Goal: Register for event/course

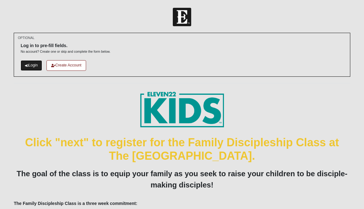
click at [34, 65] on link "Login" at bounding box center [32, 65] width 22 height 10
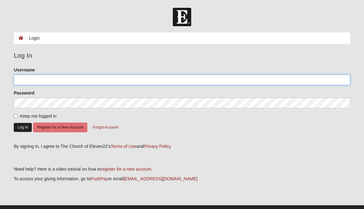
type input "Nowakfamily"
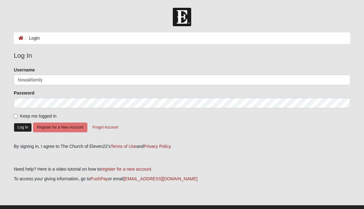
click at [27, 125] on button "Log In" at bounding box center [23, 127] width 18 height 9
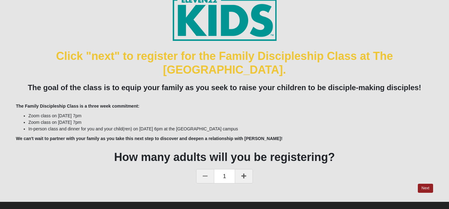
scroll to position [46, 0]
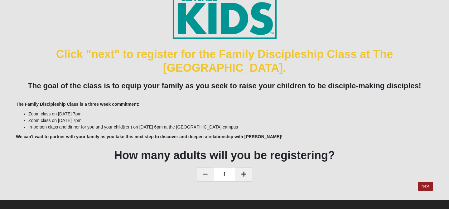
click at [246, 172] on icon at bounding box center [244, 174] width 5 height 6
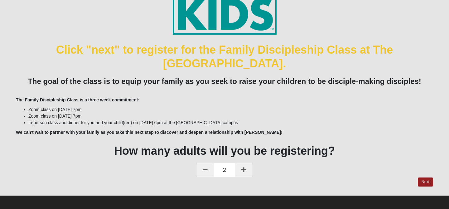
scroll to position [53, 0]
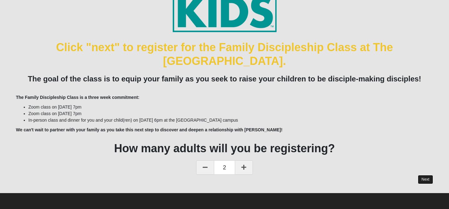
click at [364, 178] on link "Next" at bounding box center [425, 179] width 15 height 9
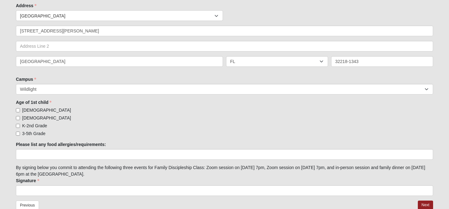
scroll to position [164, 0]
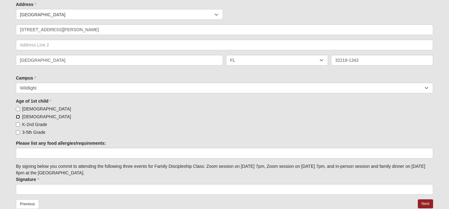
click at [19, 115] on input "[DEMOGRAPHIC_DATA]" at bounding box center [18, 117] width 4 height 4
checkbox input "true"
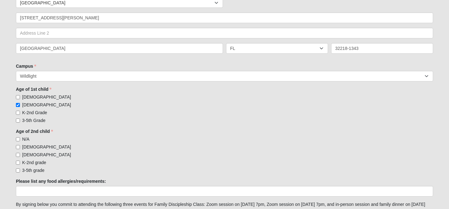
scroll to position [176, 0]
click at [19, 138] on input "N/A" at bounding box center [18, 139] width 4 height 4
checkbox input "true"
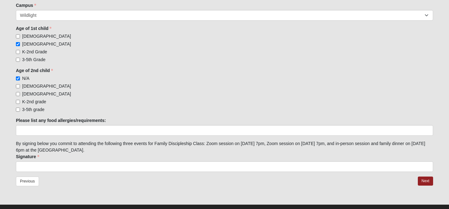
scroll to position [239, 0]
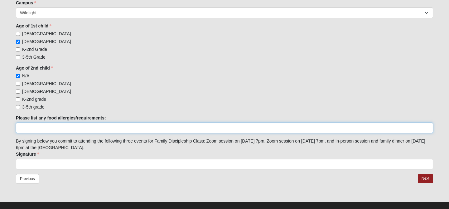
click at [100, 127] on input "Please list any food allergies/requirements:" at bounding box center [225, 128] width 418 height 11
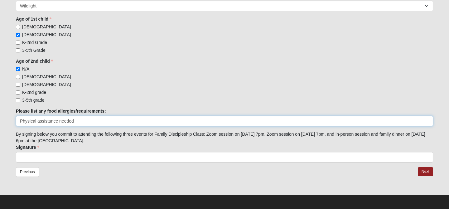
scroll to position [248, 0]
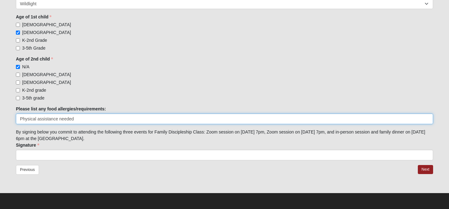
type input "Physical assistance needed"
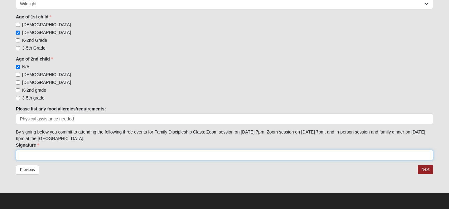
click at [84, 156] on input "Signature" at bounding box center [225, 155] width 418 height 11
type input "Amber Nowak"
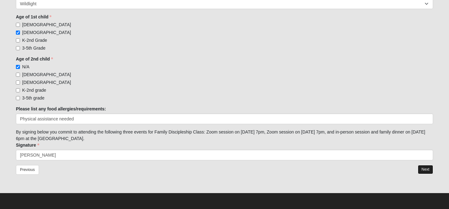
click at [364, 171] on link "Next" at bounding box center [425, 169] width 15 height 9
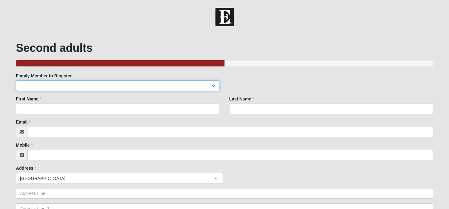
click at [146, 89] on select "Curtis Nowak Lorelai Nowak" at bounding box center [118, 86] width 204 height 11
select select "244705"
click at [16, 81] on select "Curtis Nowak Lorelai Nowak" at bounding box center [118, 86] width 204 height 11
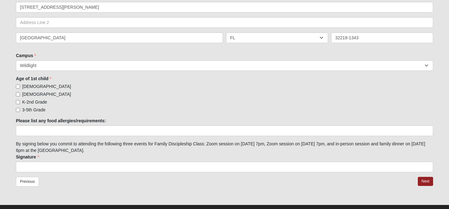
scroll to position [188, 0]
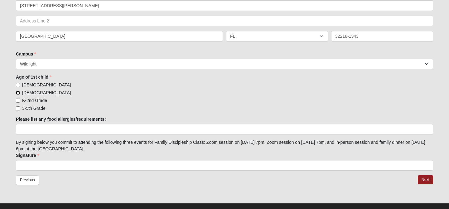
click at [20, 91] on input "3-5 year old" at bounding box center [18, 93] width 4 height 4
checkbox input "true"
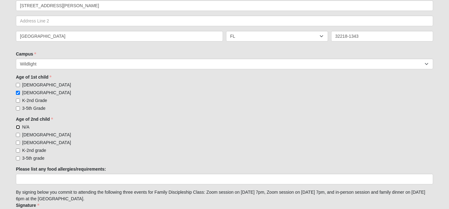
click at [19, 126] on input "N/A" at bounding box center [18, 127] width 4 height 4
checkbox input "true"
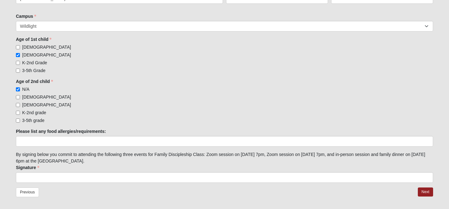
scroll to position [248, 0]
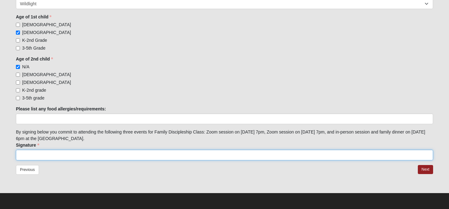
click at [34, 151] on input "Signature" at bounding box center [225, 155] width 418 height 11
type input "Curtis Nowak"
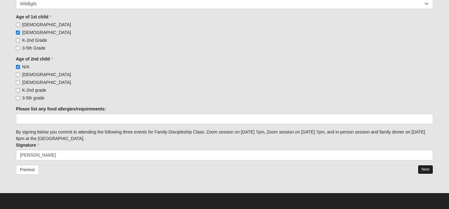
click at [364, 172] on link "Next" at bounding box center [425, 169] width 15 height 9
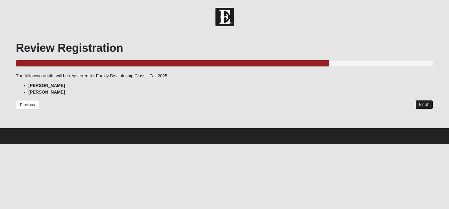
click at [364, 105] on link "Finish" at bounding box center [425, 104] width 18 height 9
